Goal: Information Seeking & Learning: Learn about a topic

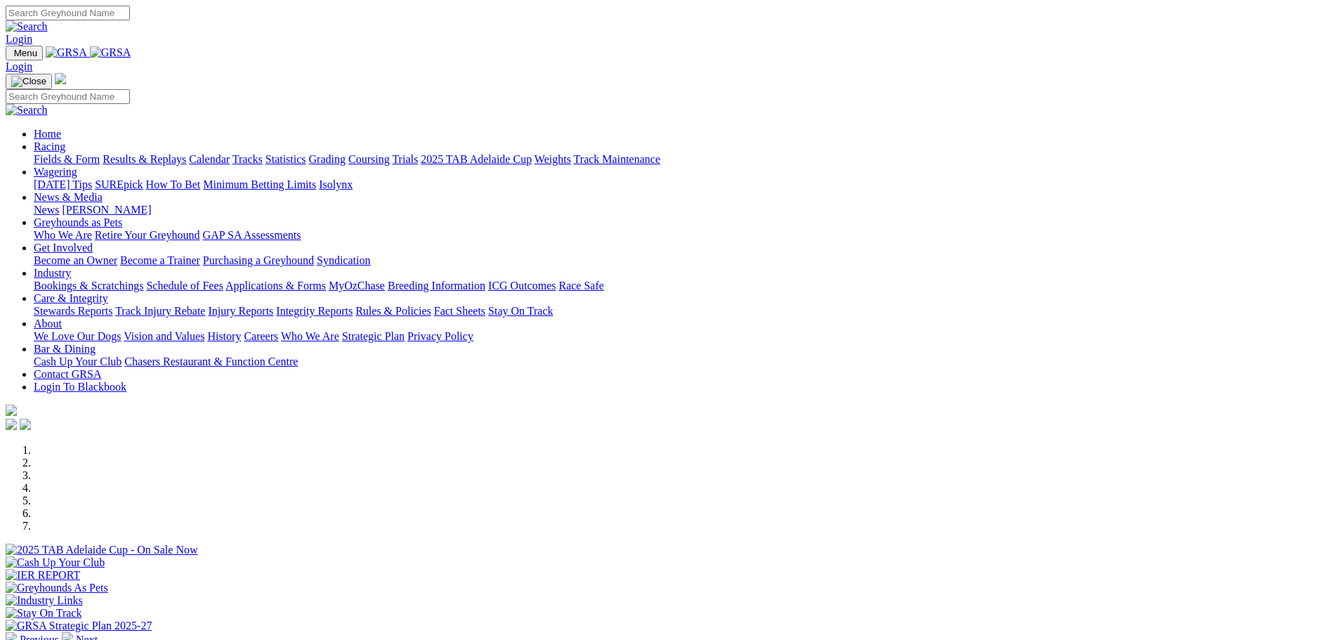
click at [65, 140] on link "Racing" at bounding box center [50, 146] width 32 height 12
click at [100, 153] on link "Fields & Form" at bounding box center [67, 159] width 66 height 12
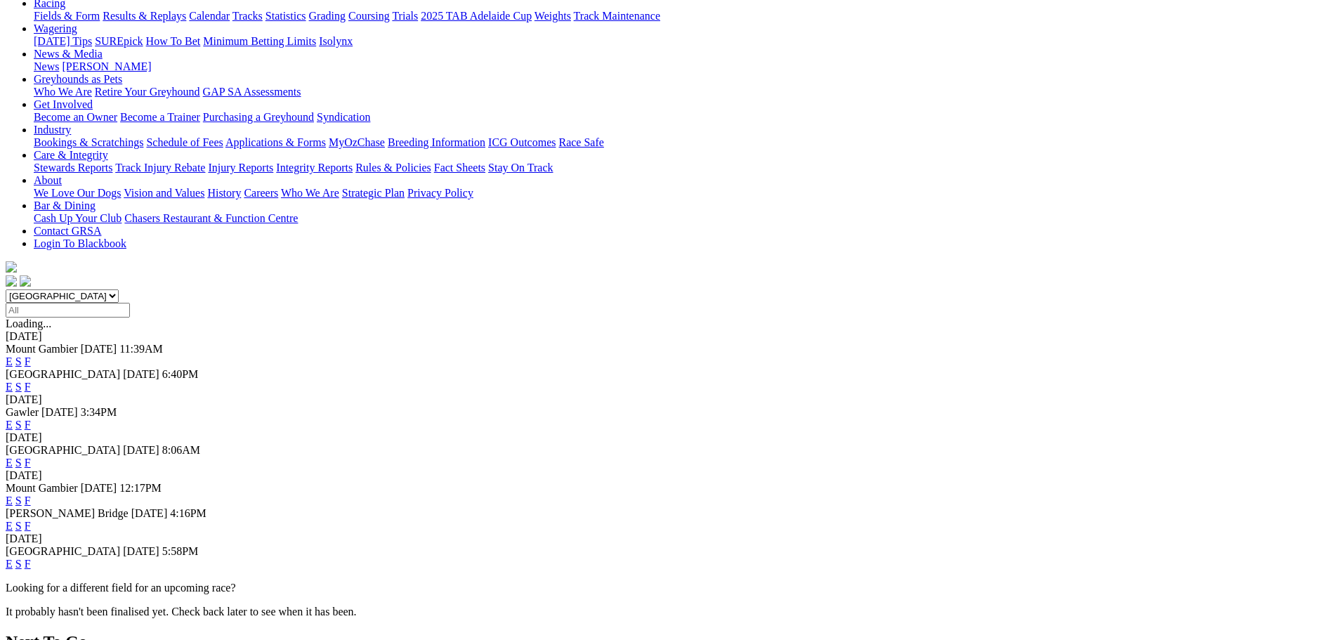
scroll to position [281, 0]
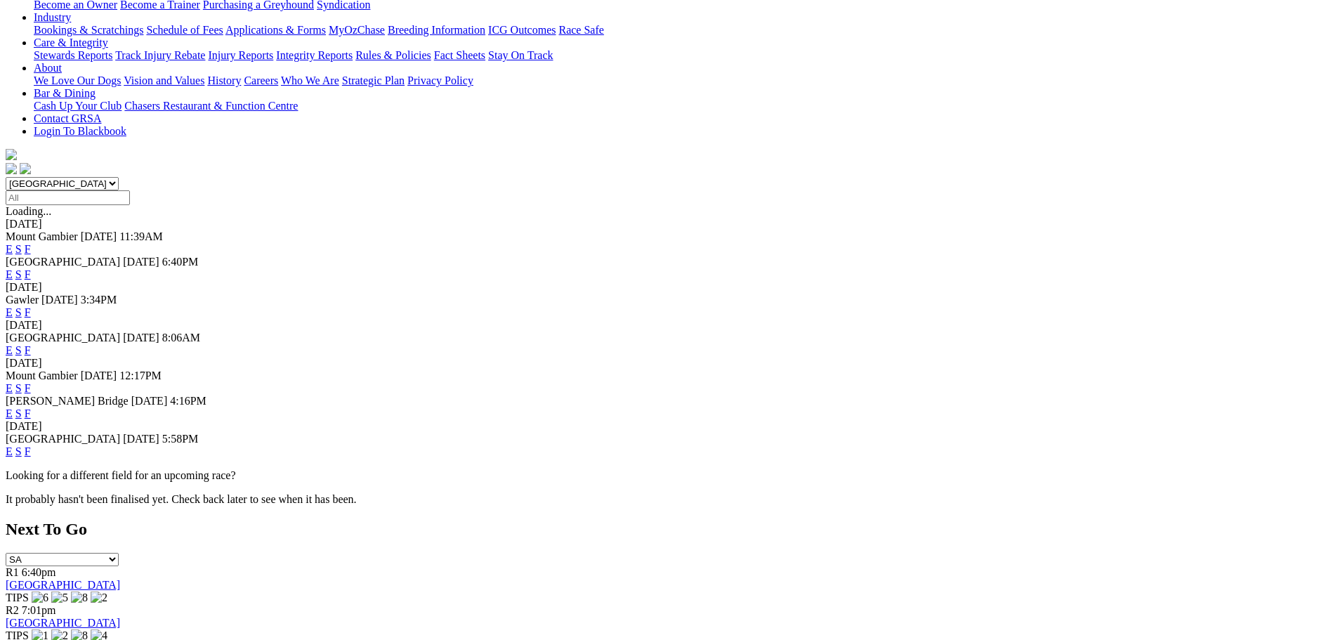
click at [31, 445] on link "F" at bounding box center [28, 451] width 6 height 12
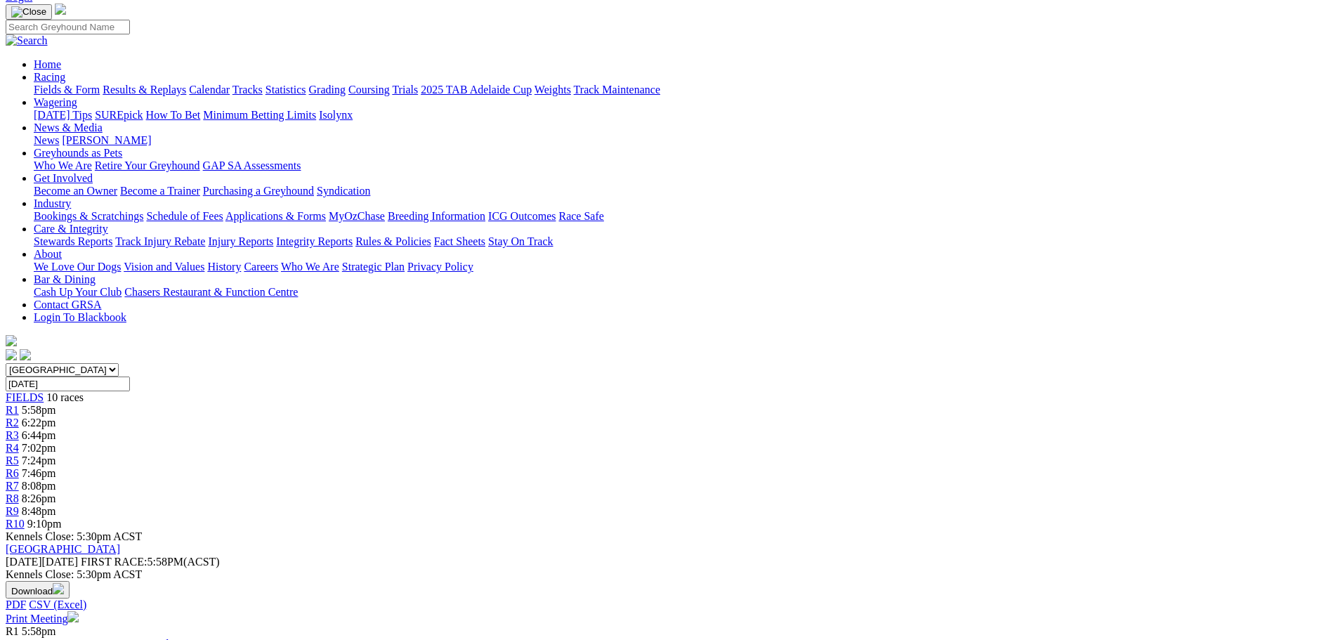
scroll to position [70, 0]
